Goal: Transaction & Acquisition: Purchase product/service

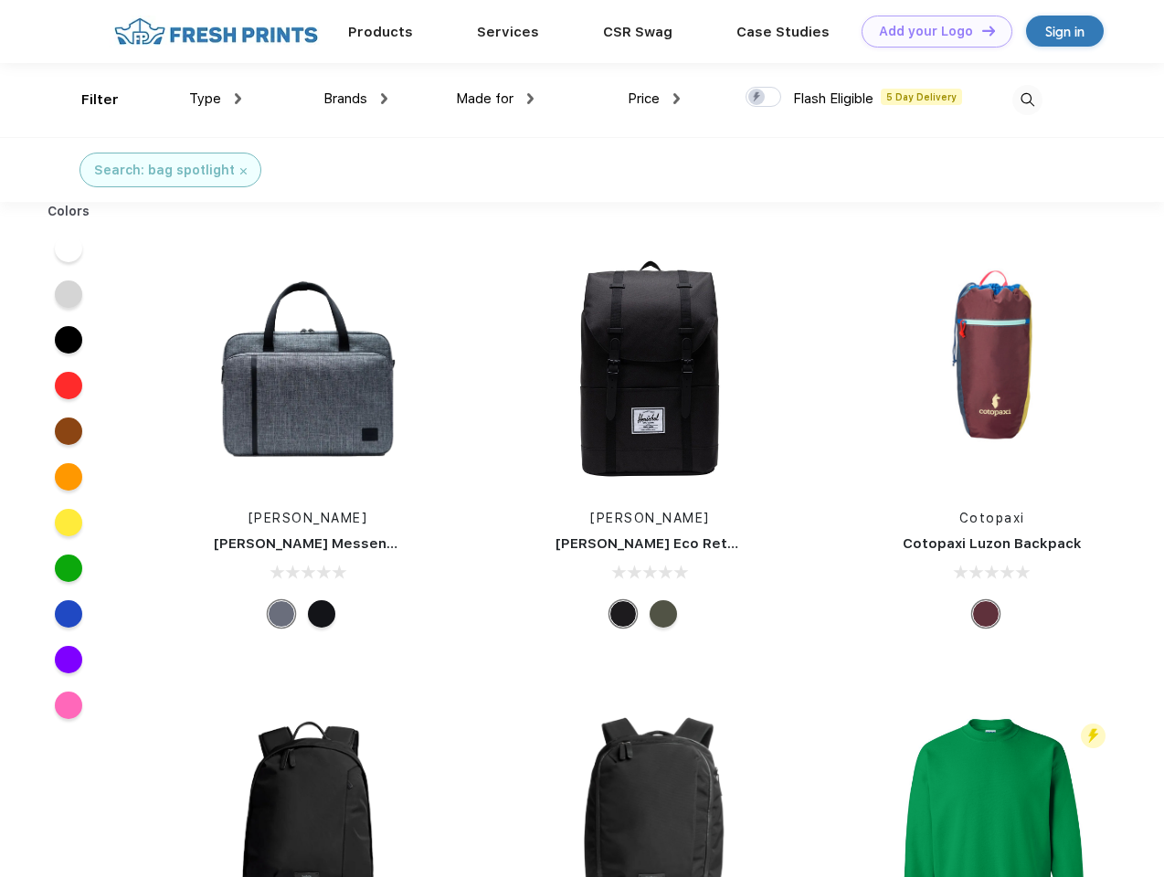
scroll to position [1, 0]
click at [930, 31] on link "Add your Logo Design Tool" at bounding box center [937, 32] width 151 height 32
click at [0, 0] on div "Design Tool" at bounding box center [0, 0] width 0 height 0
click at [980, 30] on link "Add your Logo Design Tool" at bounding box center [937, 32] width 151 height 32
click at [88, 100] on div "Filter" at bounding box center [99, 100] width 37 height 21
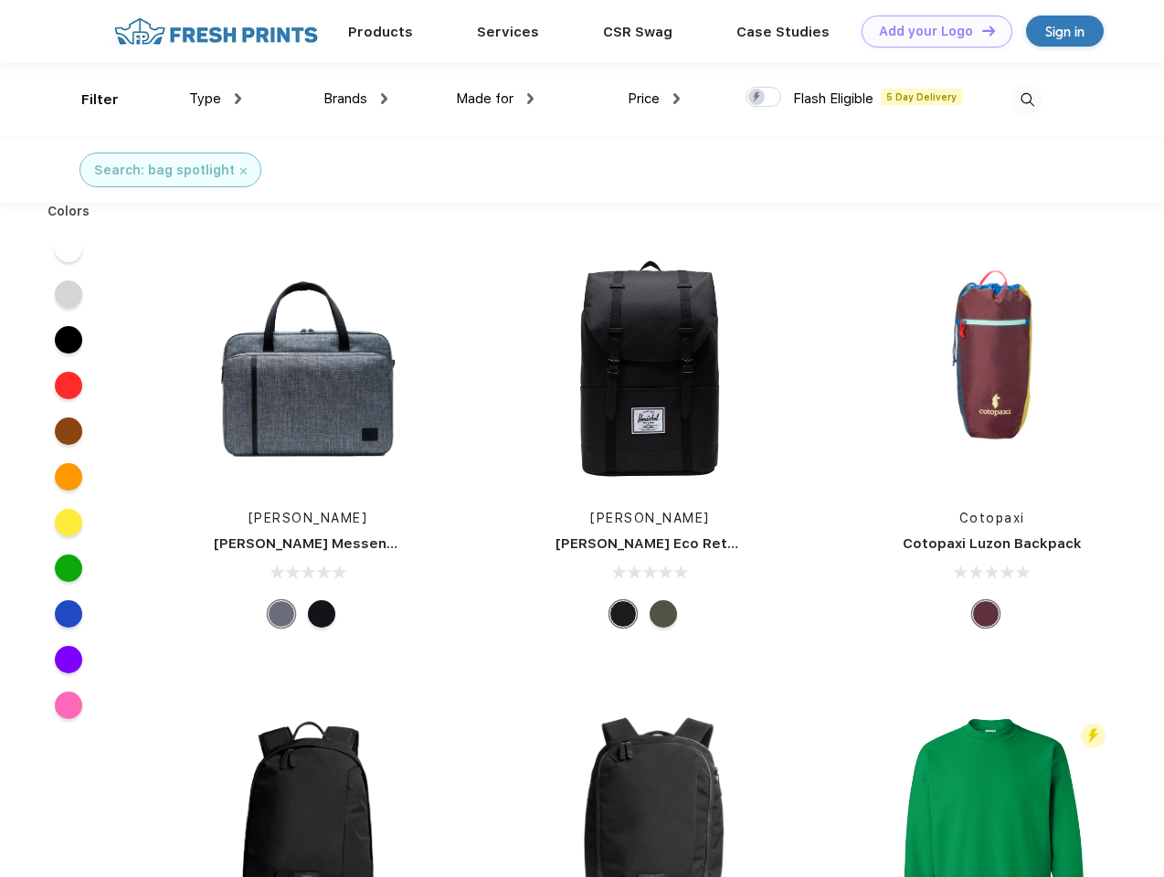
click at [216, 99] on span "Type" at bounding box center [205, 98] width 32 height 16
click at [355, 99] on span "Brands" at bounding box center [345, 98] width 44 height 16
click at [495, 99] on span "Made for" at bounding box center [485, 98] width 58 height 16
click at [654, 99] on span "Price" at bounding box center [644, 98] width 32 height 16
click at [764, 98] on div at bounding box center [764, 97] width 36 height 20
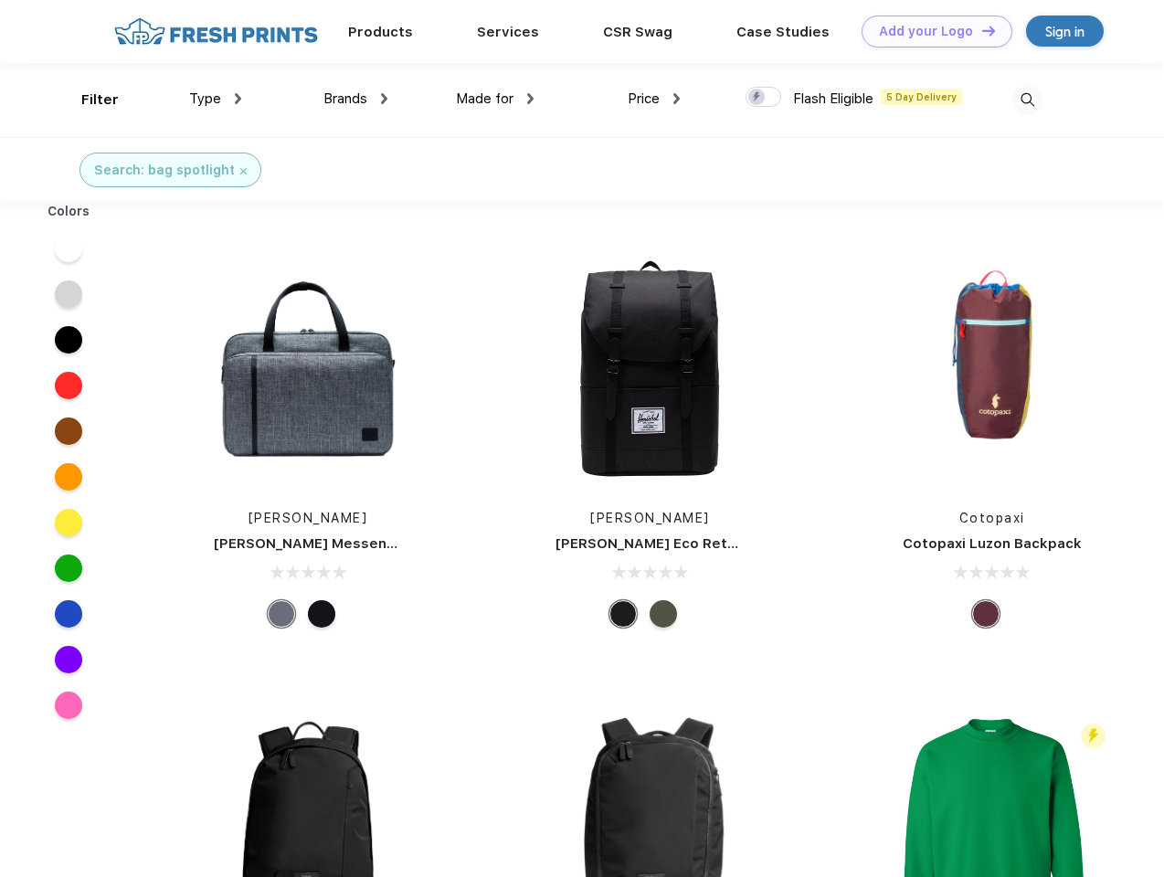
click at [758, 98] on input "checkbox" at bounding box center [752, 92] width 12 height 12
click at [1027, 100] on img at bounding box center [1027, 100] width 30 height 30
